Goal: Transaction & Acquisition: Download file/media

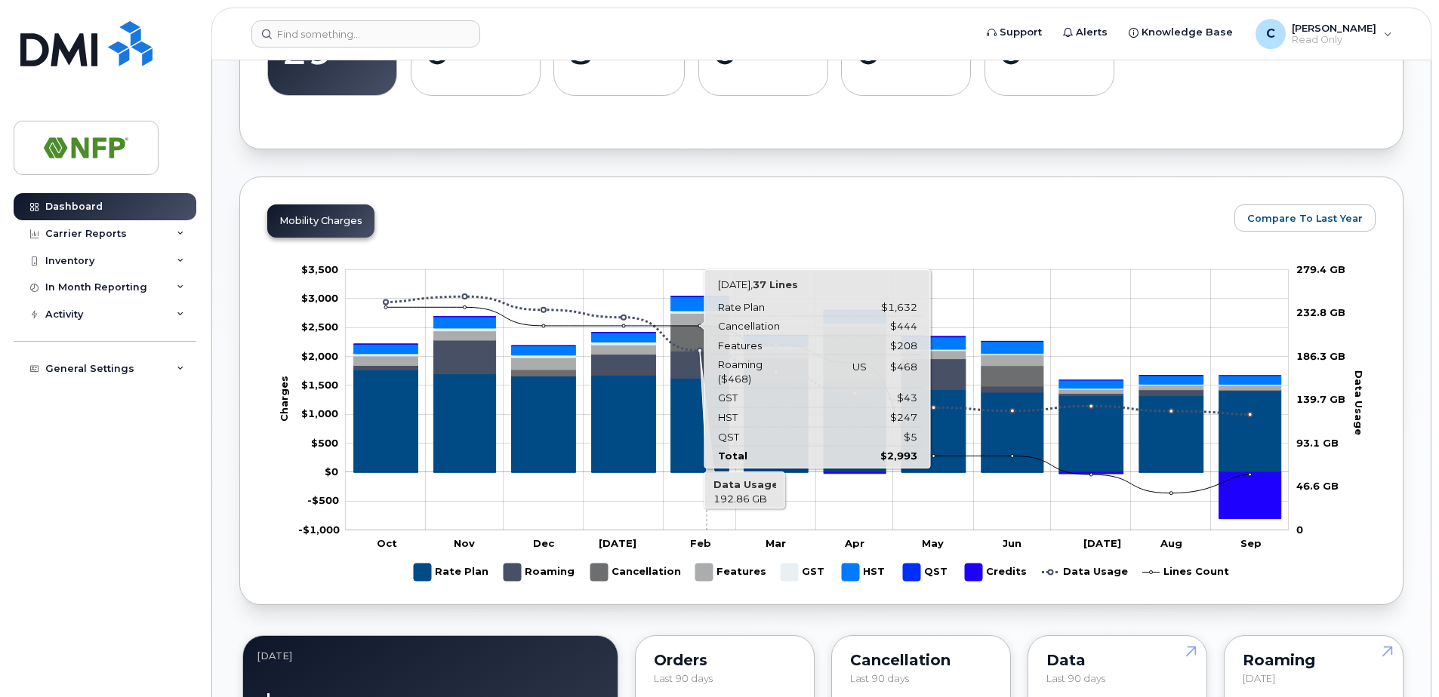
scroll to position [377, 0]
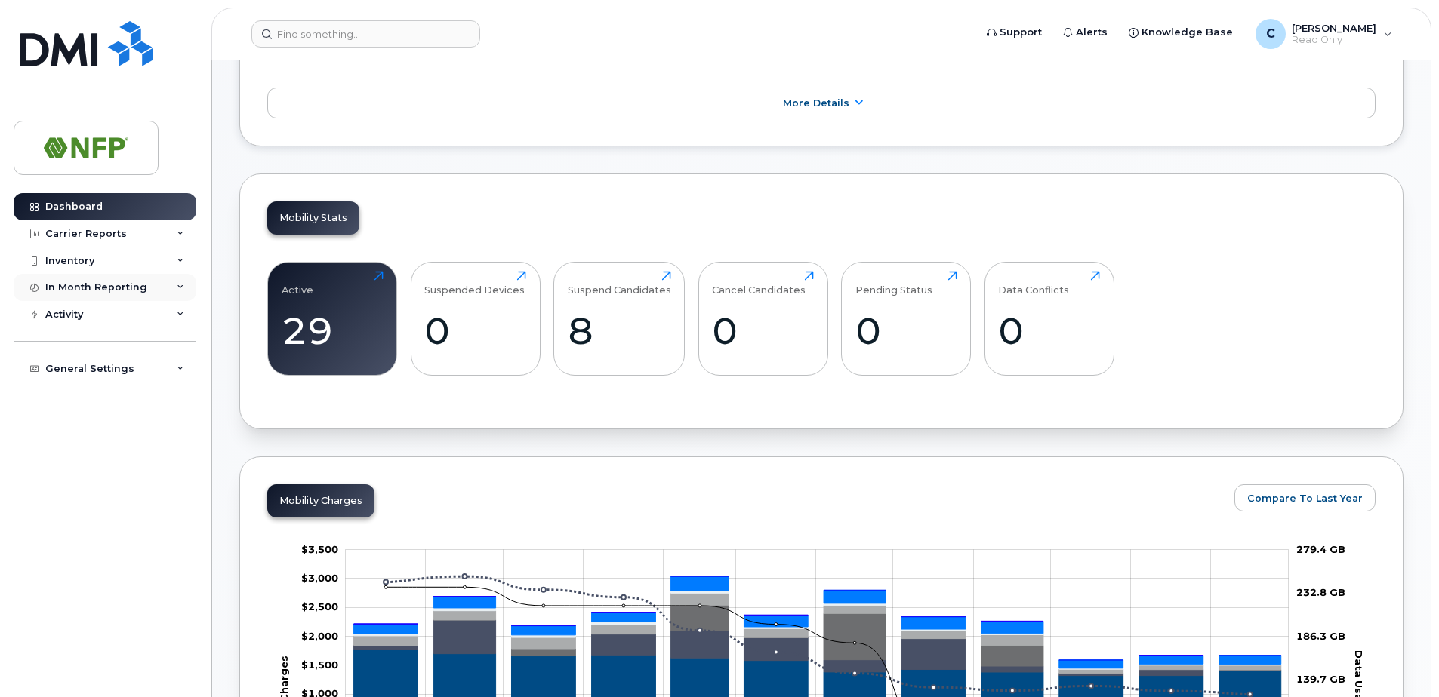
click at [78, 288] on div "In Month Reporting" at bounding box center [96, 288] width 102 height 12
click at [117, 235] on div "Carrier Reports" at bounding box center [86, 234] width 82 height 12
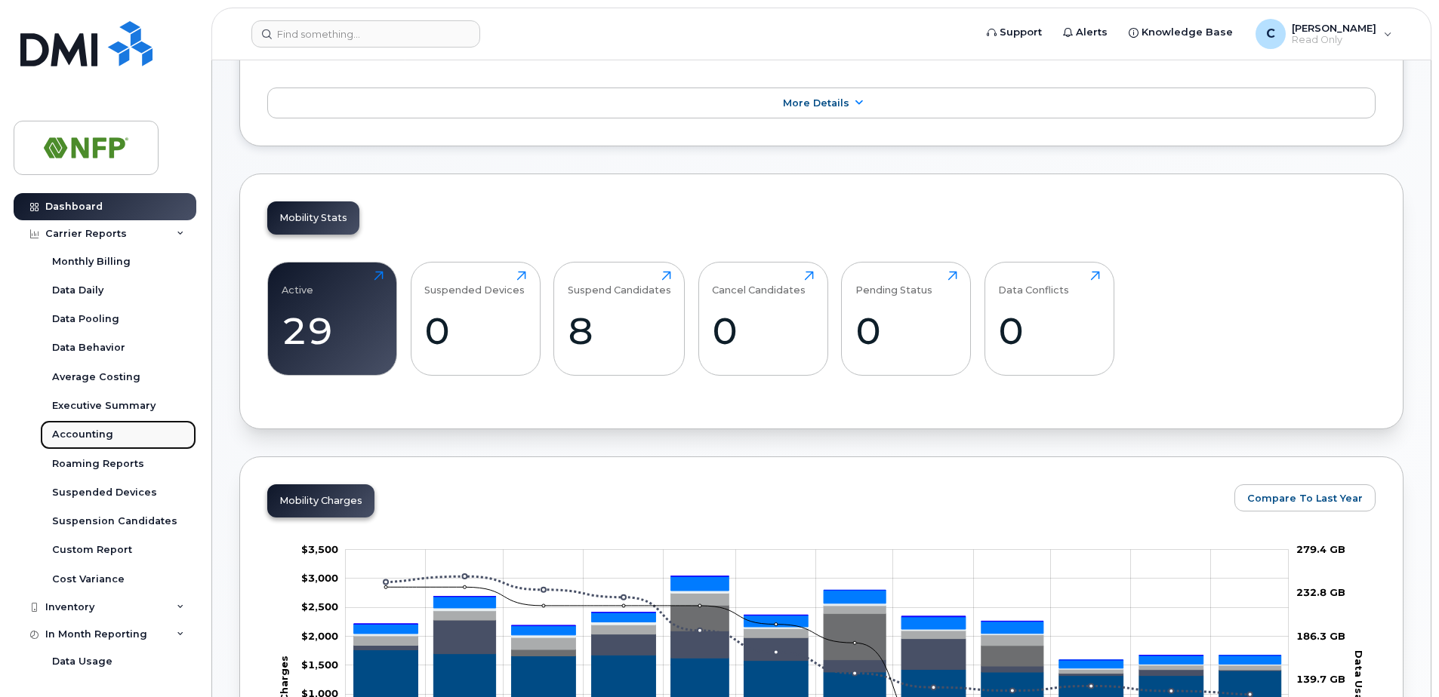
click at [84, 429] on div "Accounting" at bounding box center [82, 435] width 61 height 14
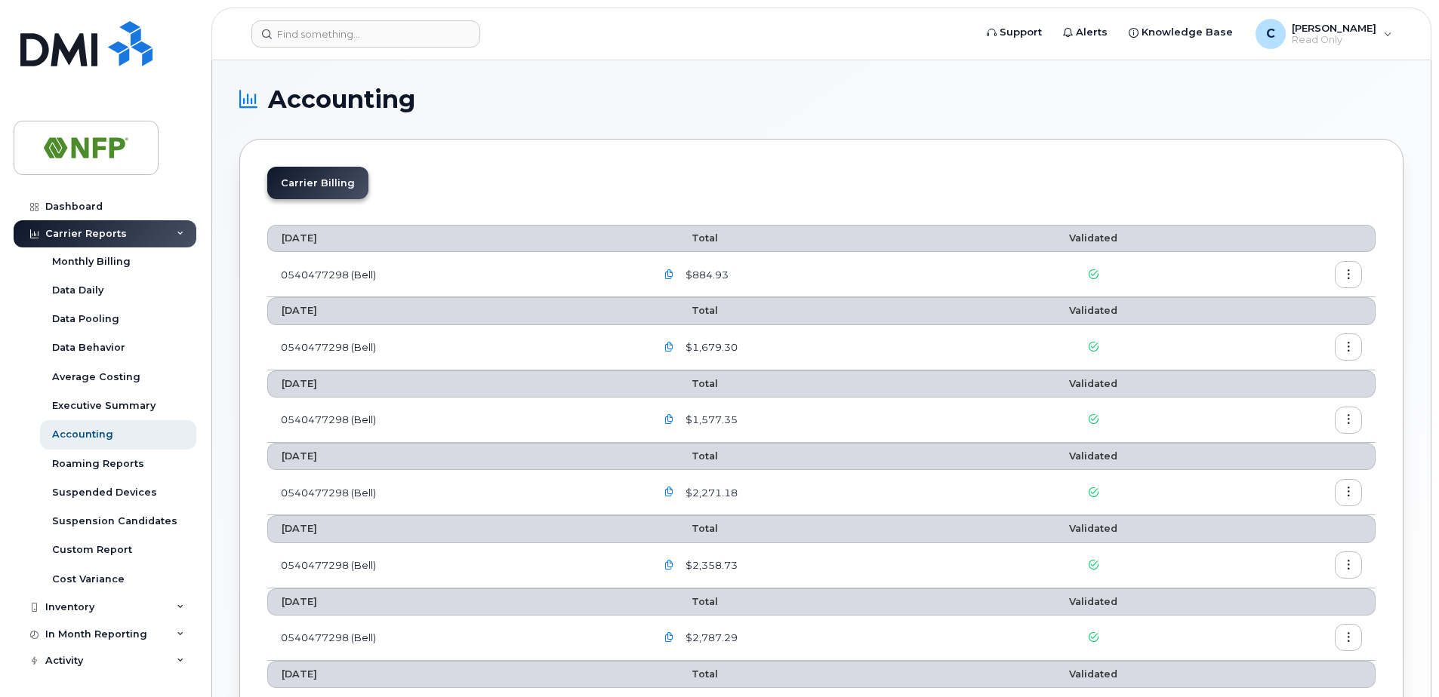
click at [1350, 270] on icon "button" at bounding box center [1348, 275] width 10 height 10
click at [1282, 333] on span "Download" at bounding box center [1279, 336] width 59 height 14
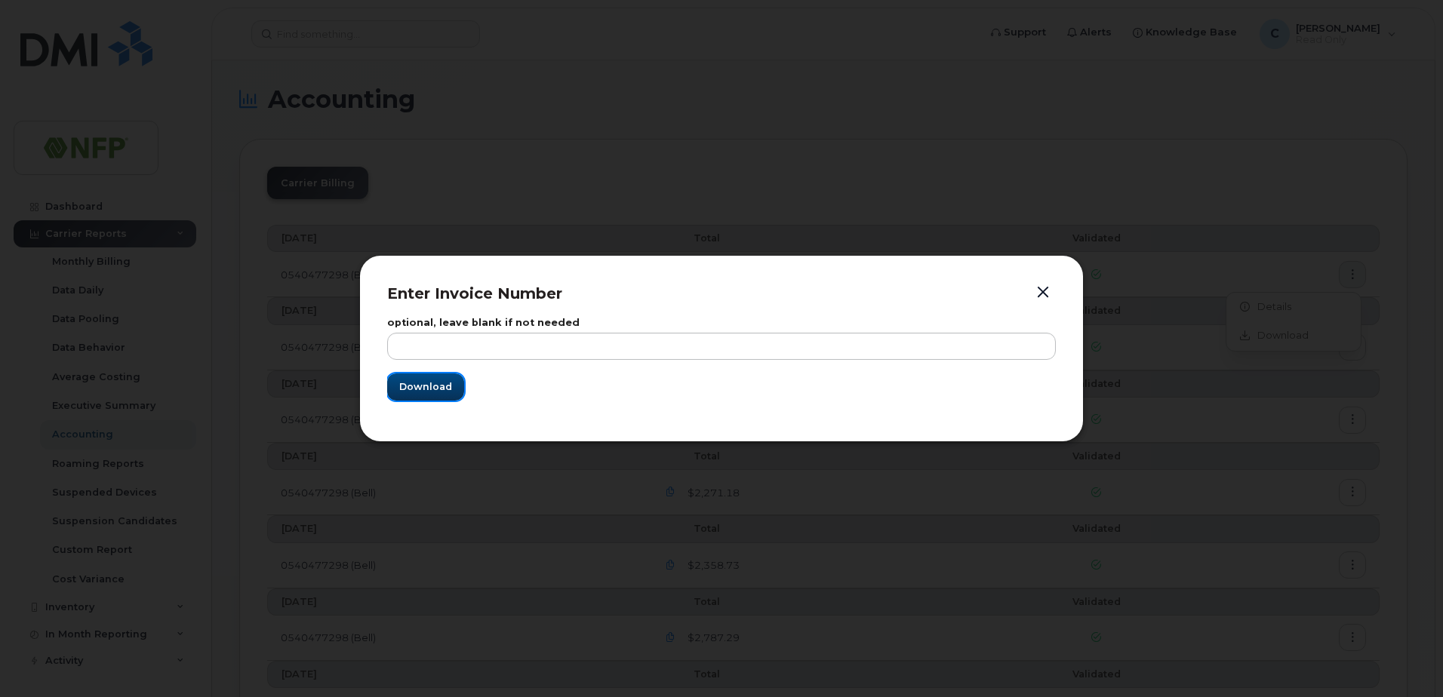
click at [435, 389] on span "Download" at bounding box center [425, 387] width 53 height 14
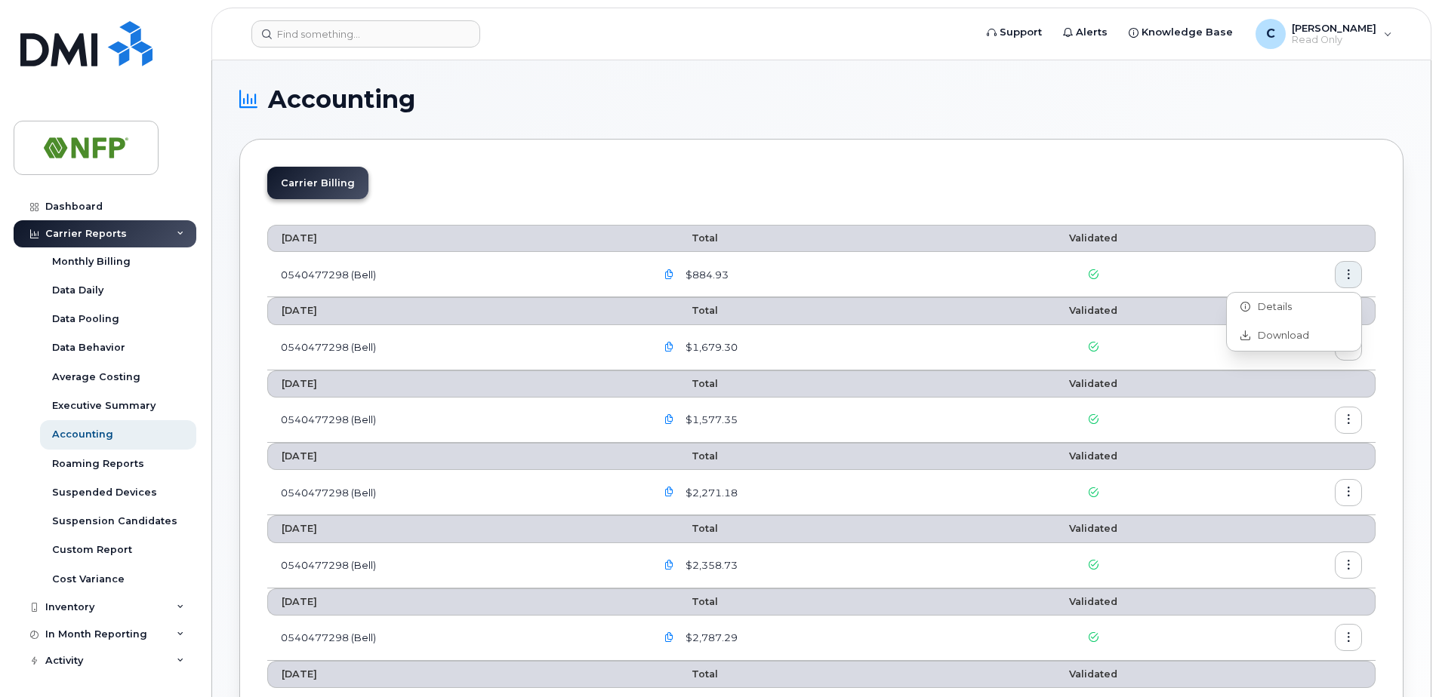
click at [595, 153] on div "Carrier Billing [DATE] Total Validated 0540477298 (Bell) $884.93 [DATE] Total V…" at bounding box center [821, 665] width 1164 height 1052
click at [668, 282] on button "button" at bounding box center [668, 274] width 27 height 27
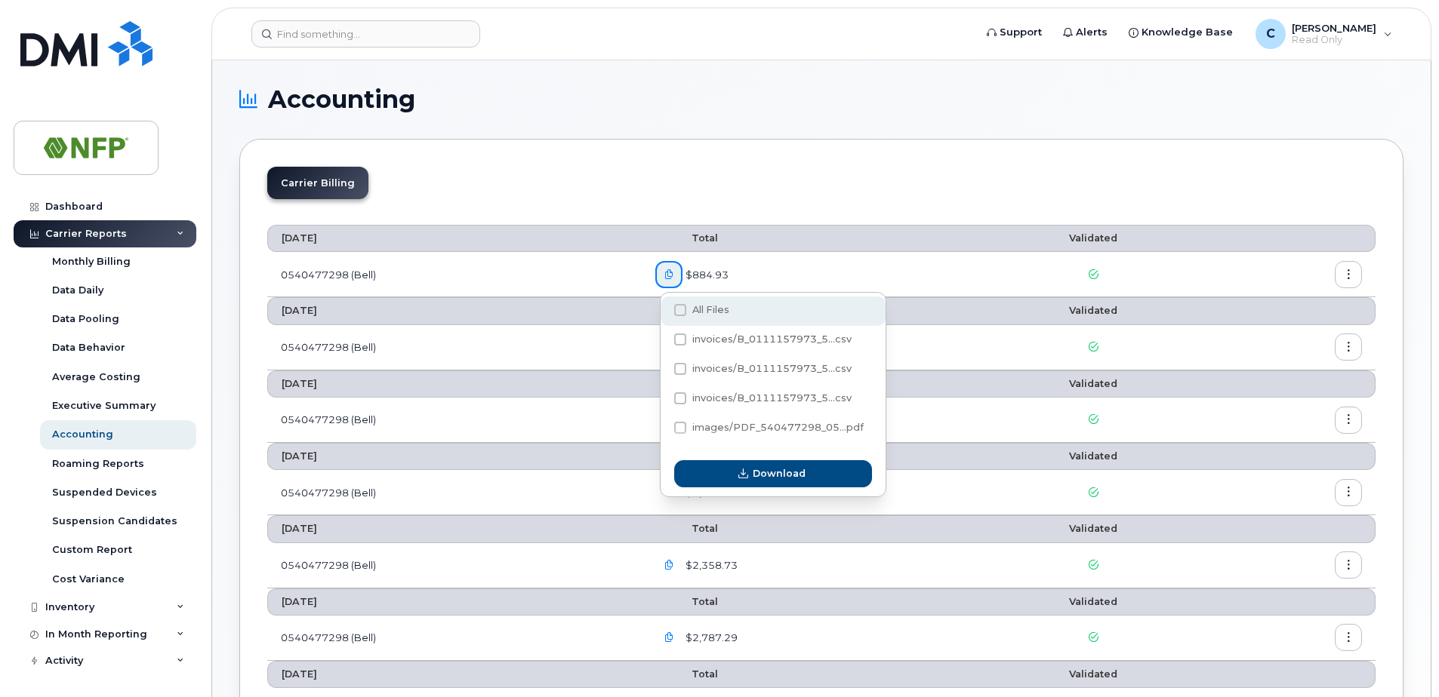
click at [666, 314] on div "All Files" at bounding box center [772, 311] width 225 height 29
checkbox input "true"
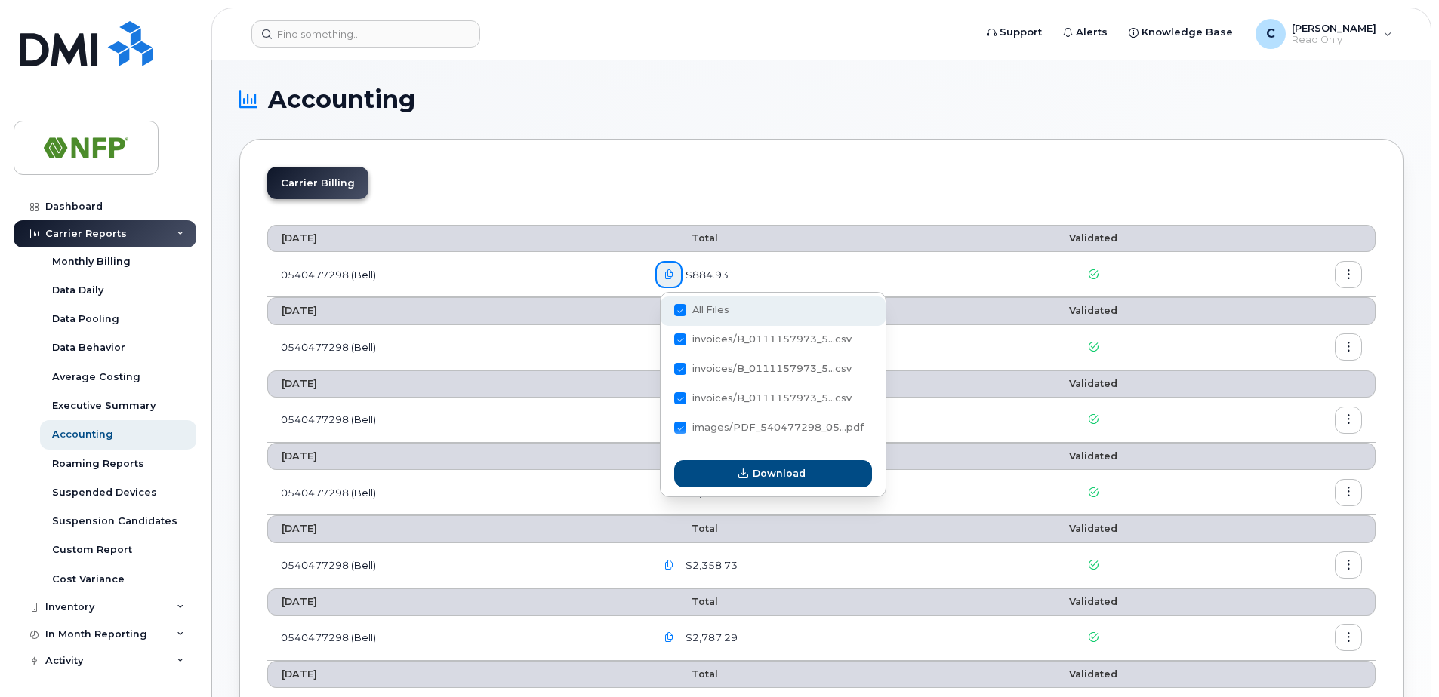
checkbox input "true"
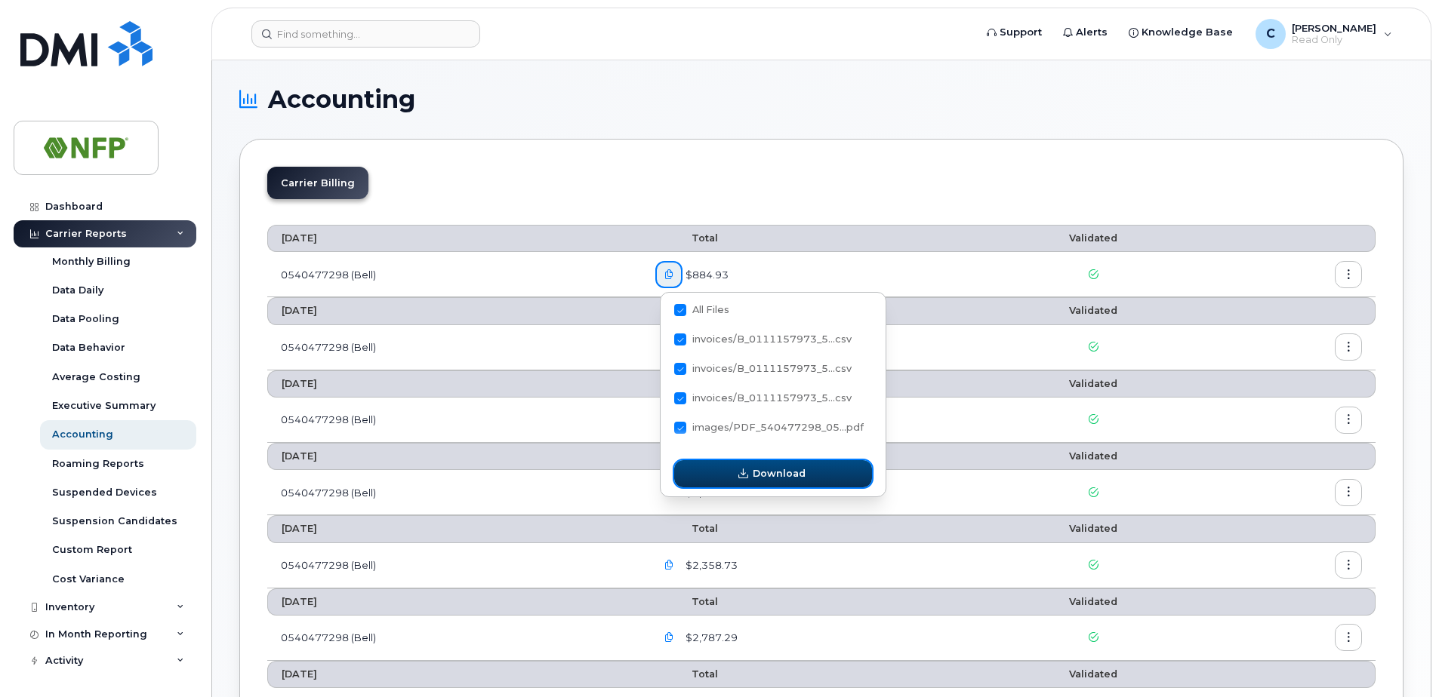
click at [752, 477] on button "Download" at bounding box center [773, 473] width 198 height 27
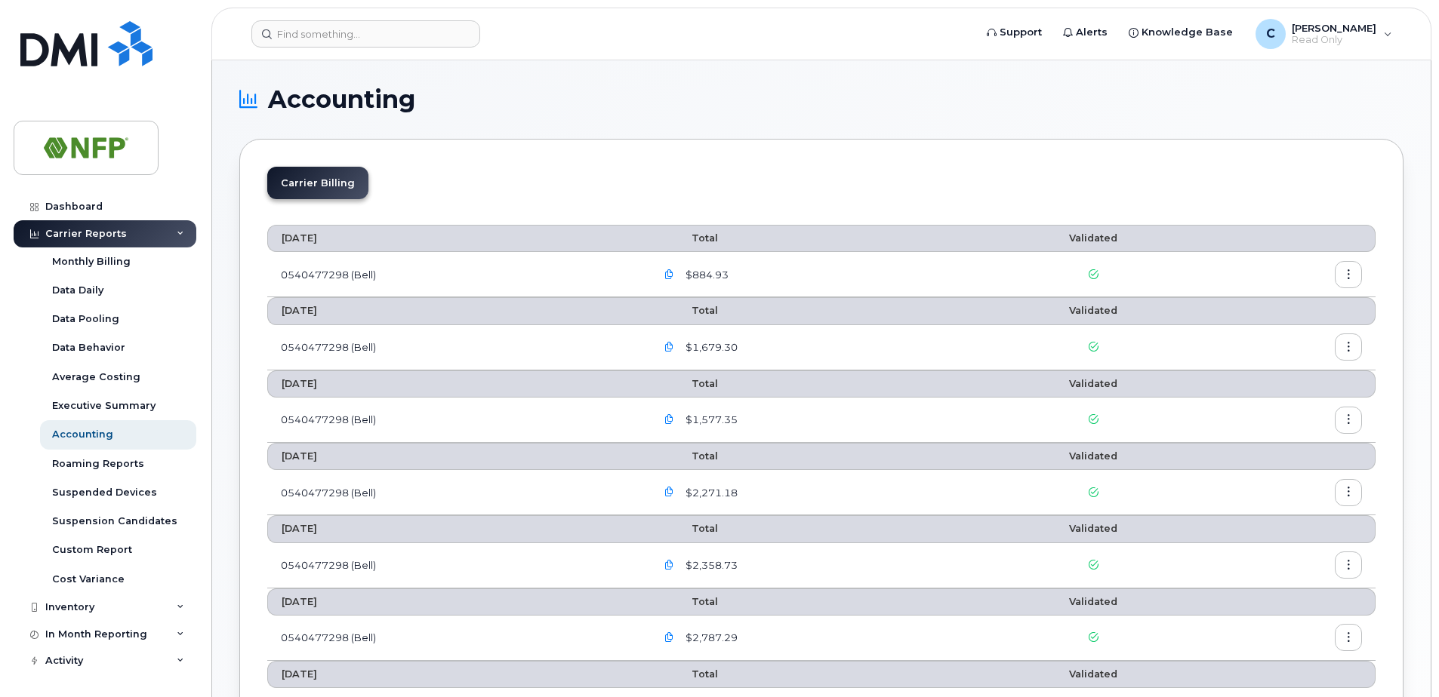
click at [671, 268] on button "button" at bounding box center [668, 274] width 27 height 27
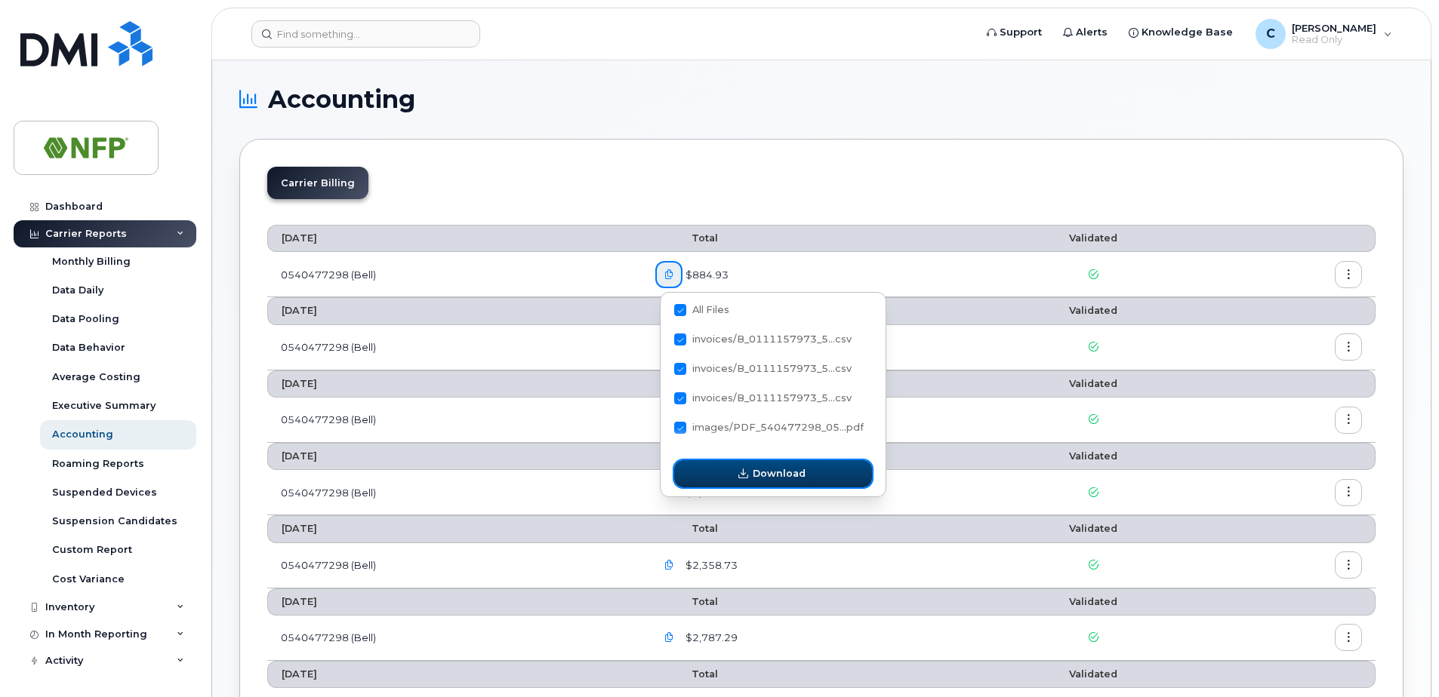
click at [754, 475] on span "Download" at bounding box center [778, 473] width 53 height 14
